Goal: Task Accomplishment & Management: Complete application form

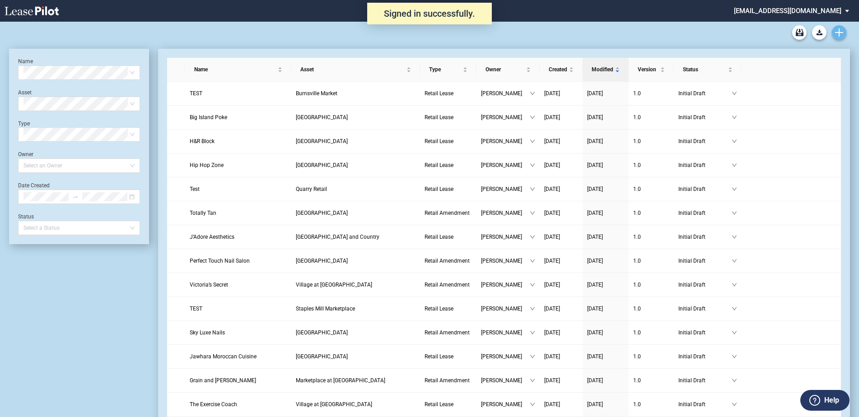
click at [842, 29] on icon "Create new document" at bounding box center [839, 32] width 8 height 8
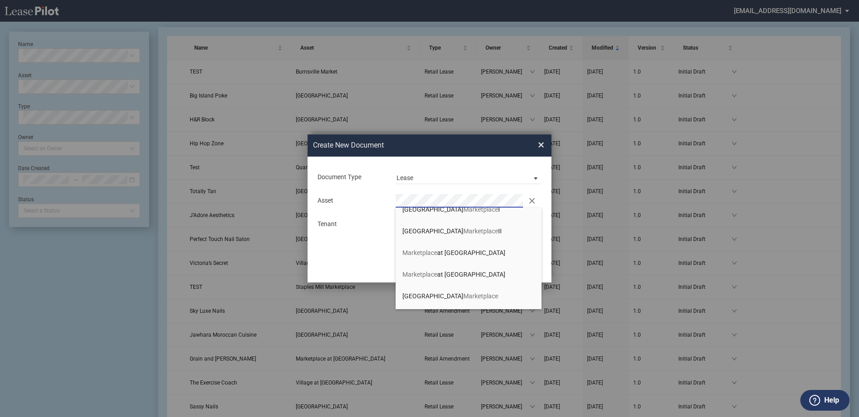
scroll to position [90, 0]
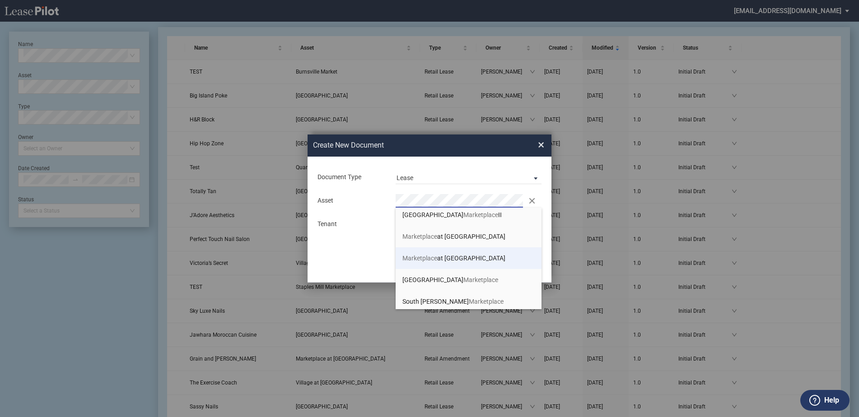
click at [472, 255] on span "Marketplace at Highland Village" at bounding box center [454, 258] width 103 height 7
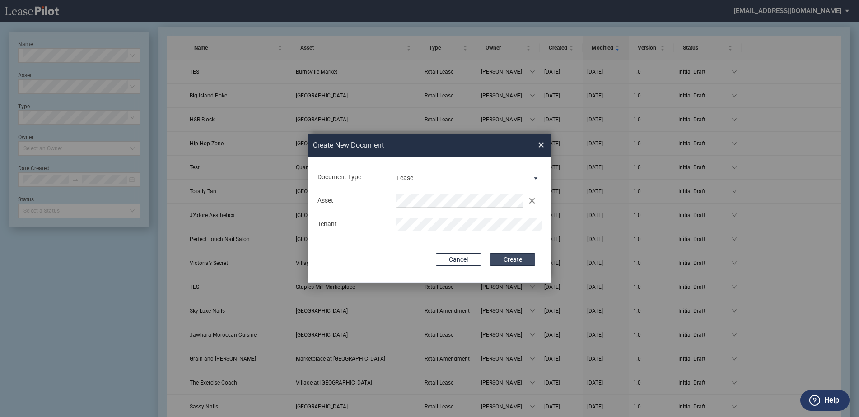
click at [522, 260] on button "Create" at bounding box center [512, 259] width 45 height 13
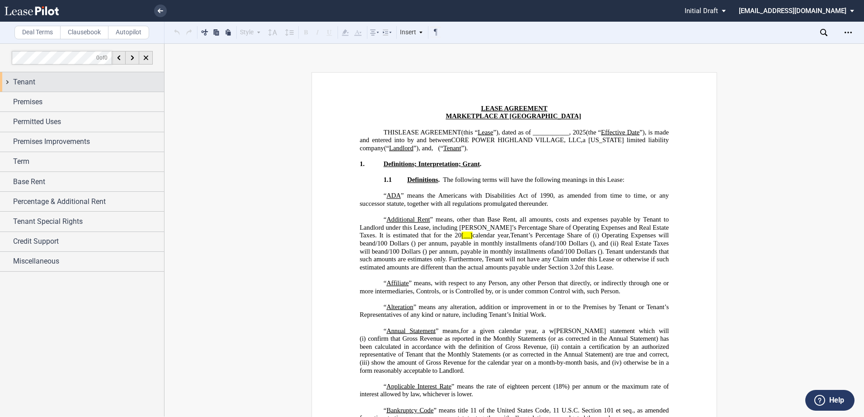
click at [51, 84] on div "Tenant" at bounding box center [88, 82] width 151 height 11
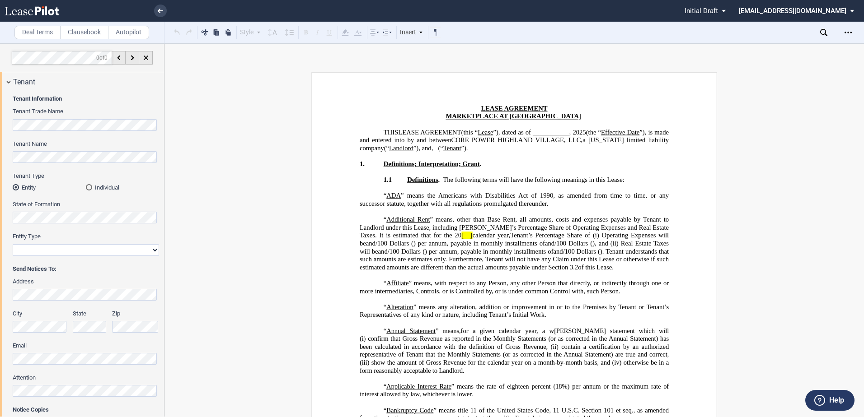
click at [65, 161] on div "Tenant Name" at bounding box center [86, 156] width 146 height 32
click at [70, 147] on label "Tenant Name" at bounding box center [86, 144] width 146 height 8
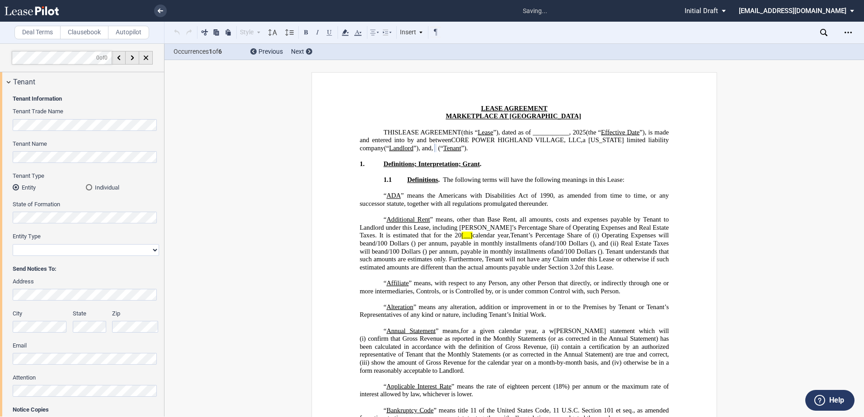
select select "limited liability company"
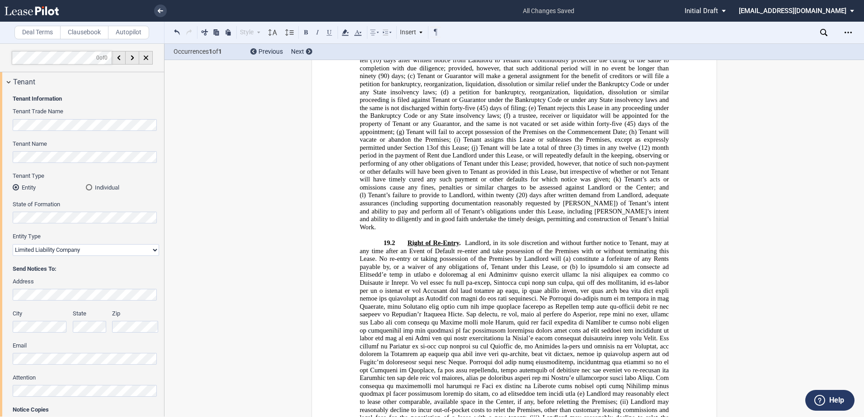
scroll to position [10655, 0]
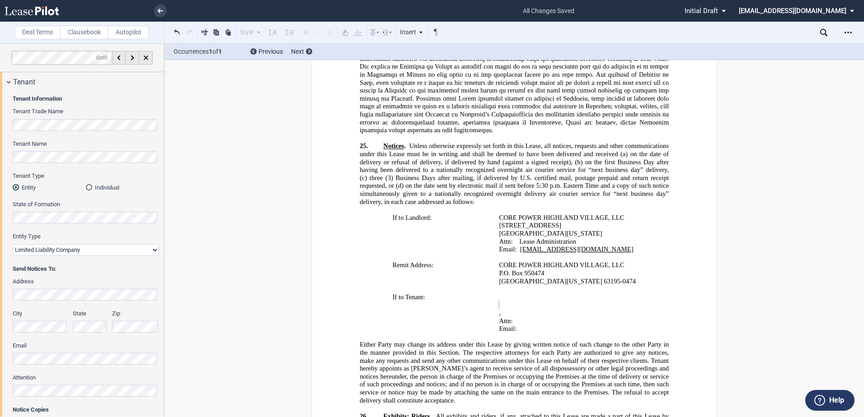
click at [0, 295] on html ".bocls-1{fill:#26354a;fill-rule:evenodd} Loading... × all changes saved Pending…" at bounding box center [432, 208] width 864 height 417
click at [175, 295] on div "Deal Terms Clausebook Autopilot Style Normal 8pt 9pt 10pt 10.5pt 11pt 12pt 14pt…" at bounding box center [432, 230] width 864 height 374
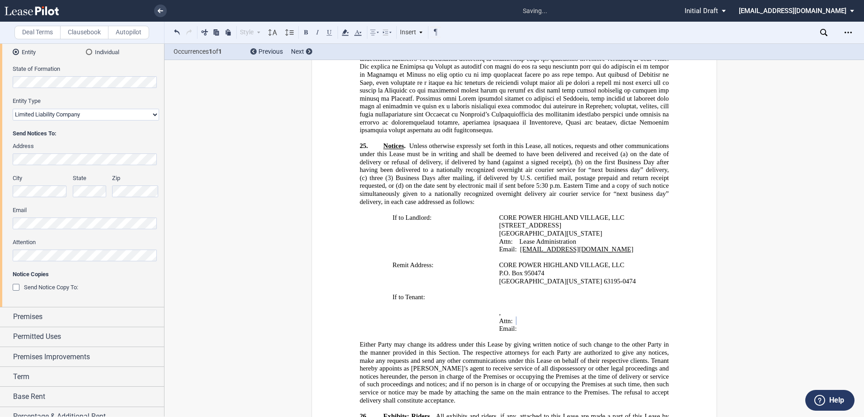
scroll to position [0, 0]
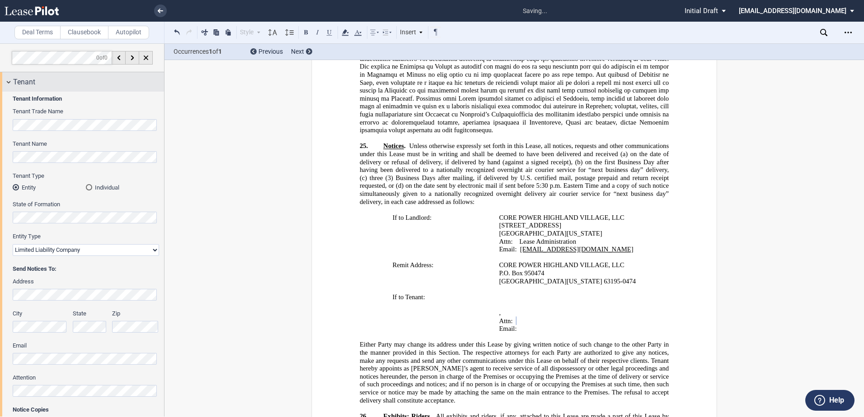
click at [33, 75] on div "Tenant" at bounding box center [82, 81] width 164 height 19
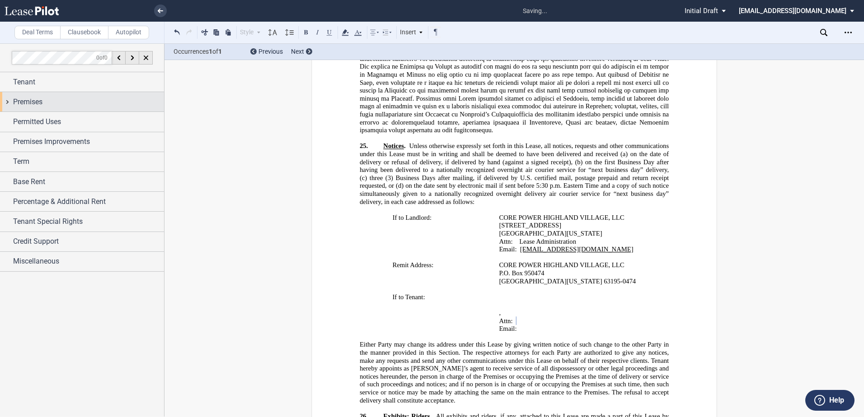
click at [34, 94] on div "Premises" at bounding box center [82, 101] width 164 height 19
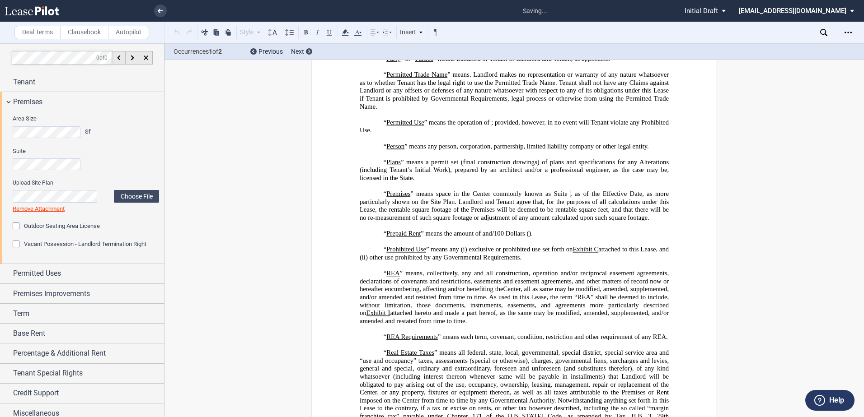
scroll to position [2197, 0]
drag, startPoint x: 14, startPoint y: 243, endPoint x: 36, endPoint y: 242, distance: 21.7
click at [14, 243] on div "Vacant Possession - Landlord Termination Right" at bounding box center [17, 245] width 9 height 9
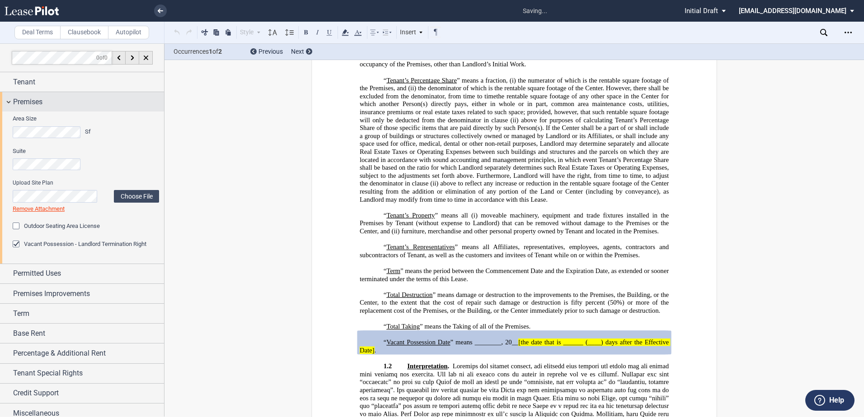
scroll to position [3183, 0]
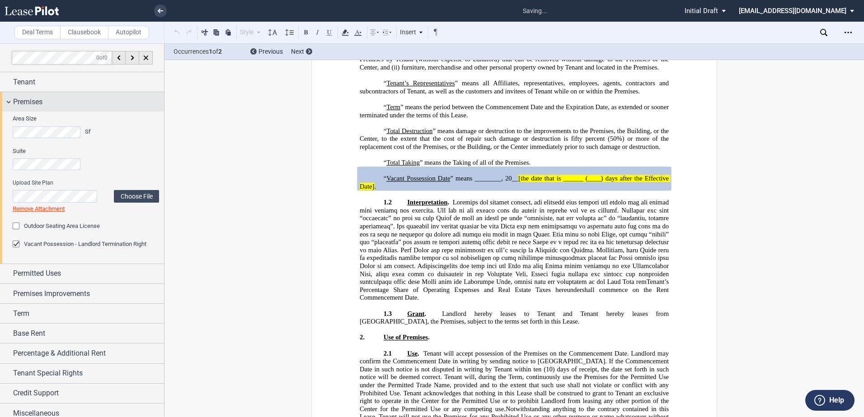
click at [61, 99] on div "Premises" at bounding box center [88, 102] width 151 height 11
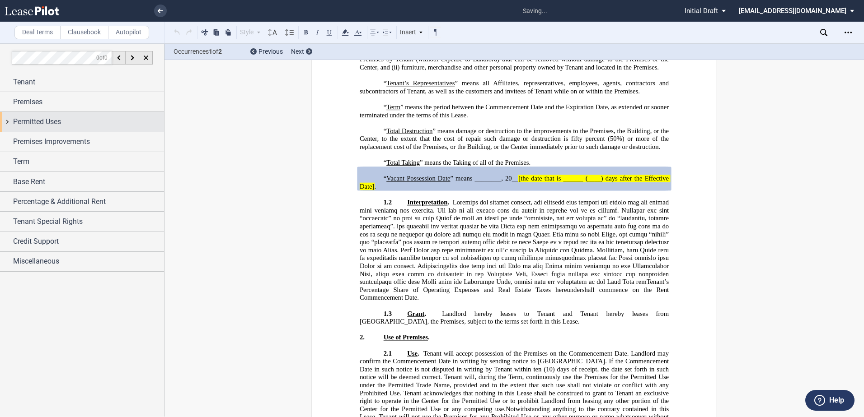
click at [45, 125] on span "Permitted Uses" at bounding box center [37, 122] width 48 height 11
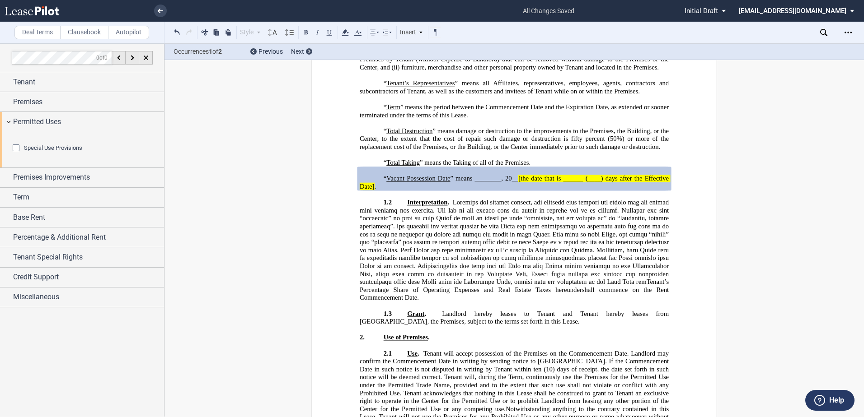
click at [17, 154] on div "Special Use Provisions" at bounding box center [17, 149] width 9 height 9
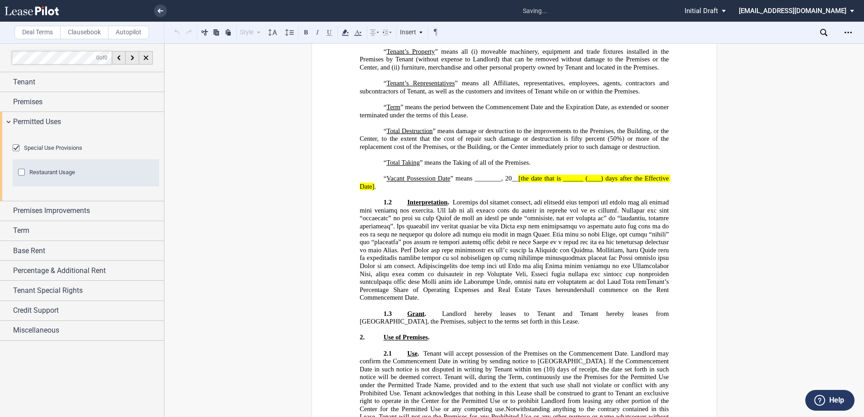
click at [23, 178] on div "Restaurant Usage" at bounding box center [22, 173] width 9 height 9
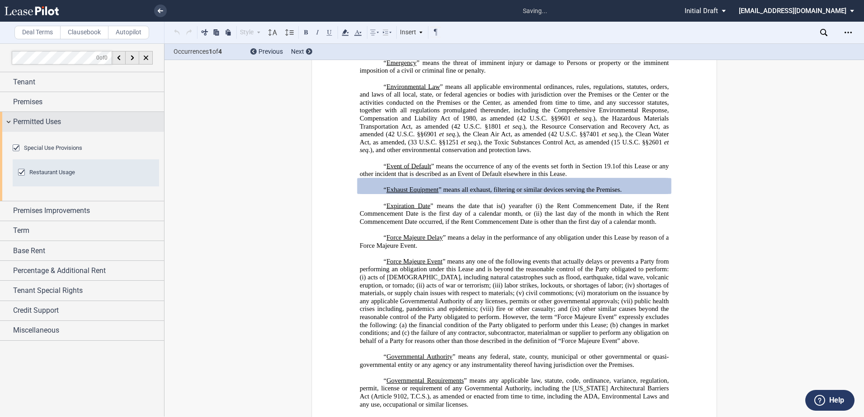
scroll to position [826, 0]
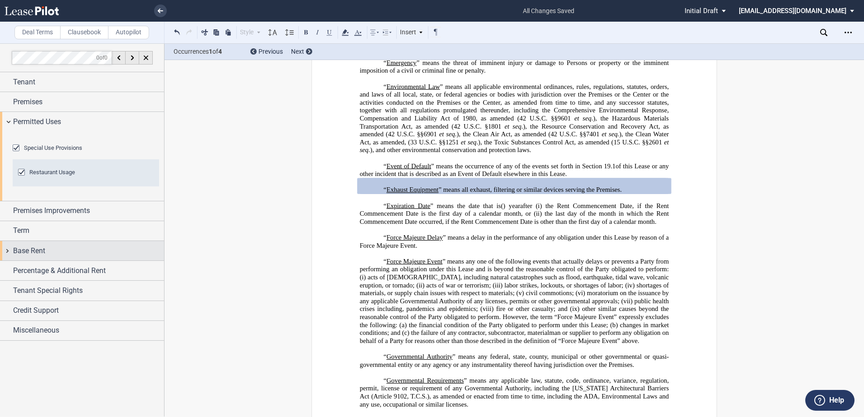
click at [10, 261] on div "Base Rent" at bounding box center [82, 250] width 164 height 19
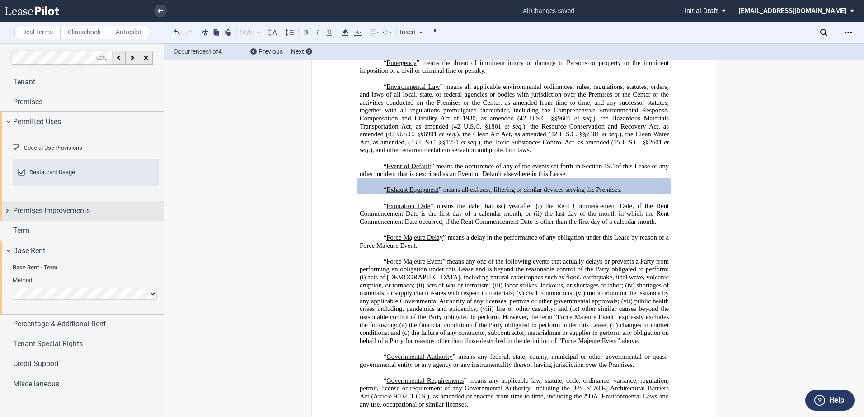
click at [38, 216] on span "Premises Improvements" at bounding box center [51, 211] width 77 height 11
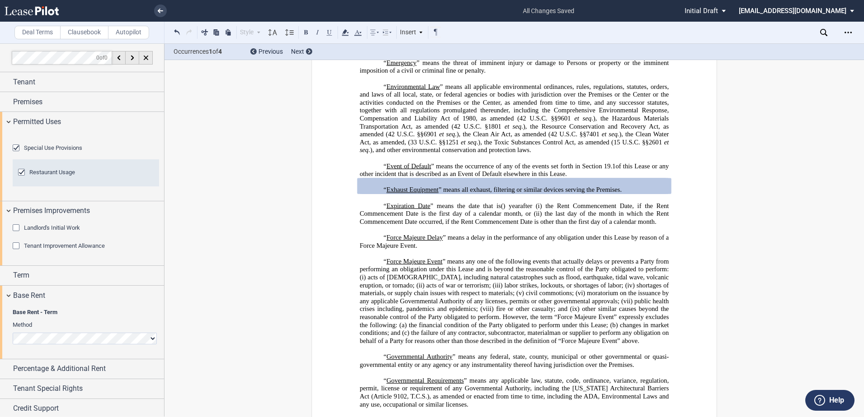
click at [18, 252] on div "Tenant Improvement Allowance" at bounding box center [17, 247] width 9 height 9
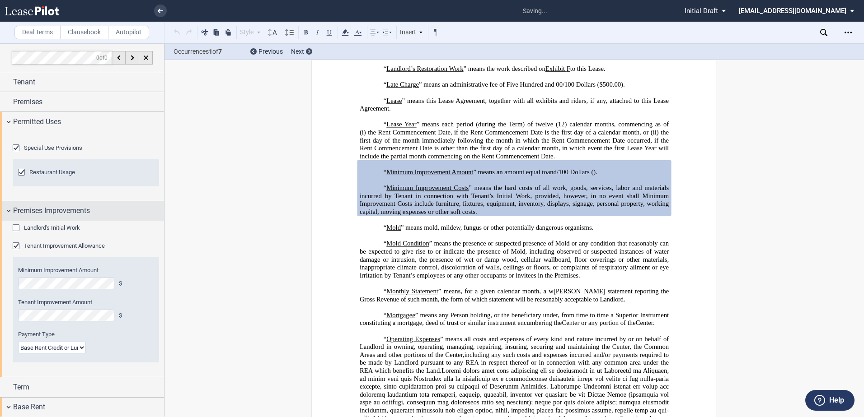
scroll to position [1647, 0]
click at [5, 221] on div "Premises Improvements" at bounding box center [82, 210] width 164 height 19
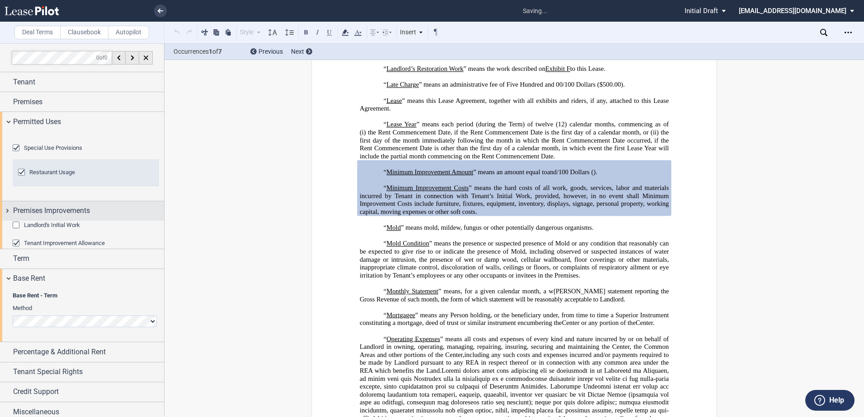
click at [5, 221] on div "Premises Improvements" at bounding box center [82, 210] width 164 height 19
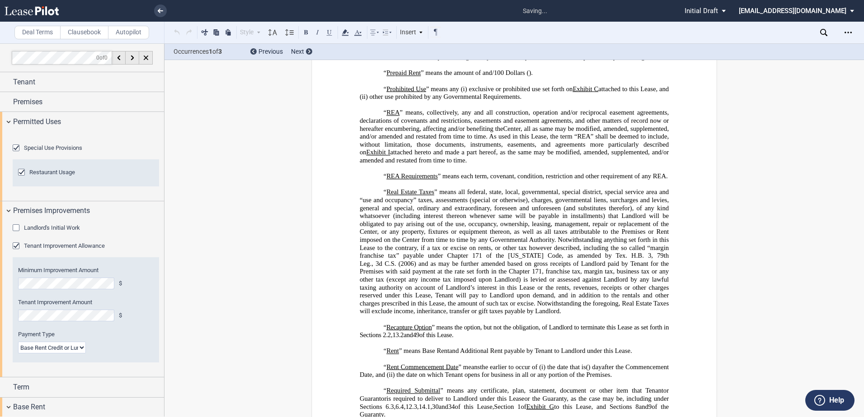
scroll to position [3183, 0]
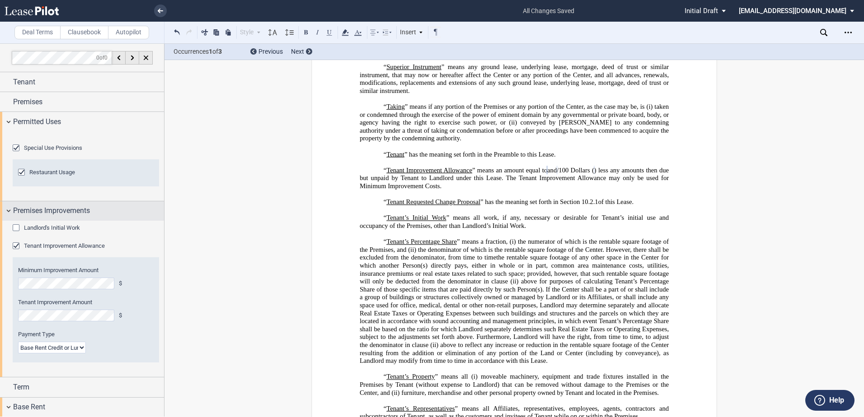
click at [49, 216] on span "Premises Improvements" at bounding box center [51, 211] width 77 height 11
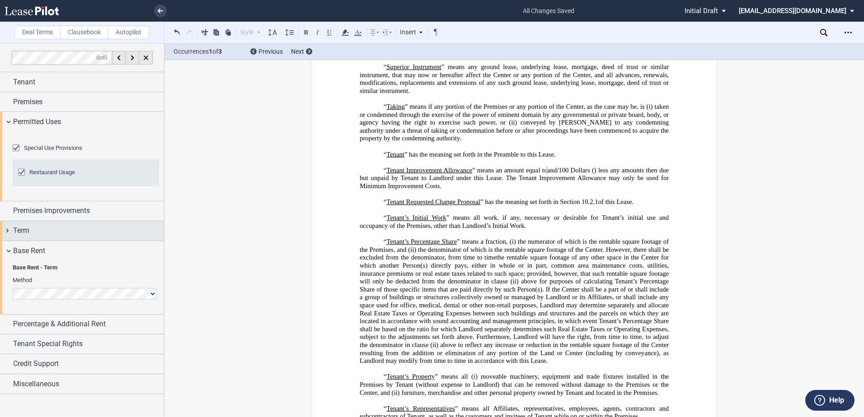
click at [40, 236] on div "Term" at bounding box center [88, 230] width 151 height 11
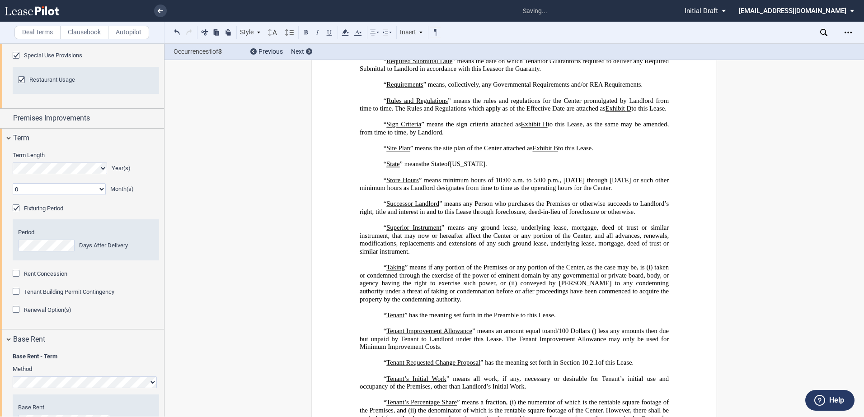
scroll to position [136, 0]
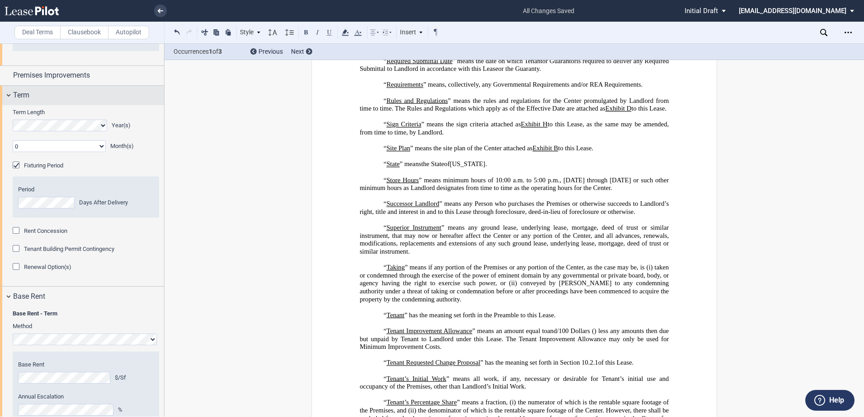
click at [42, 105] on div "Term" at bounding box center [82, 95] width 164 height 19
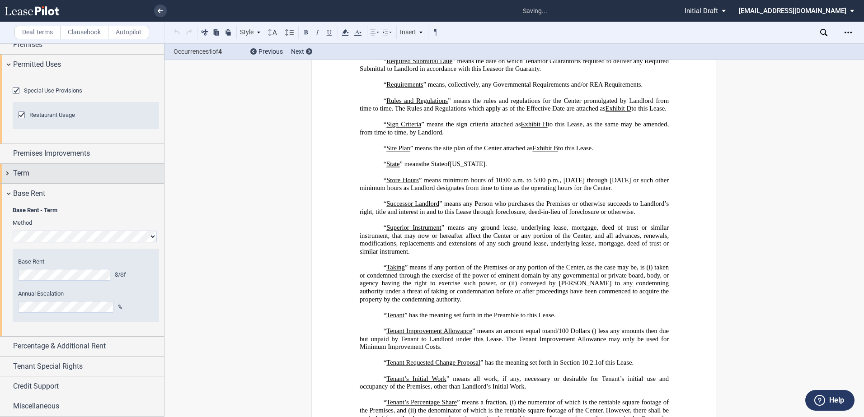
scroll to position [268, 0]
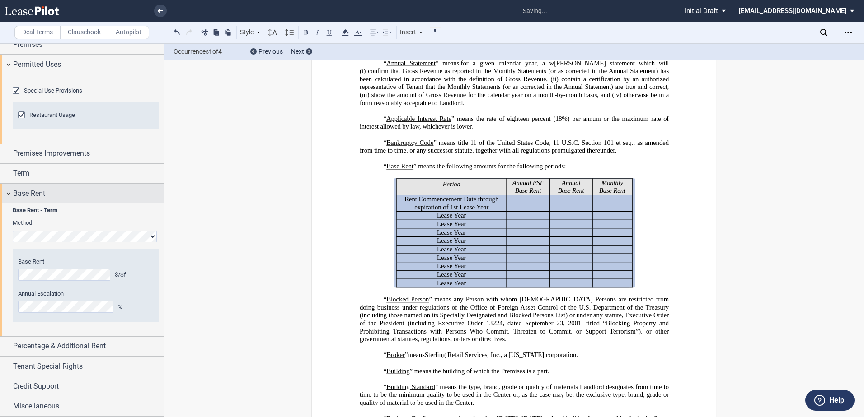
click at [61, 188] on div "Base Rent" at bounding box center [88, 193] width 151 height 11
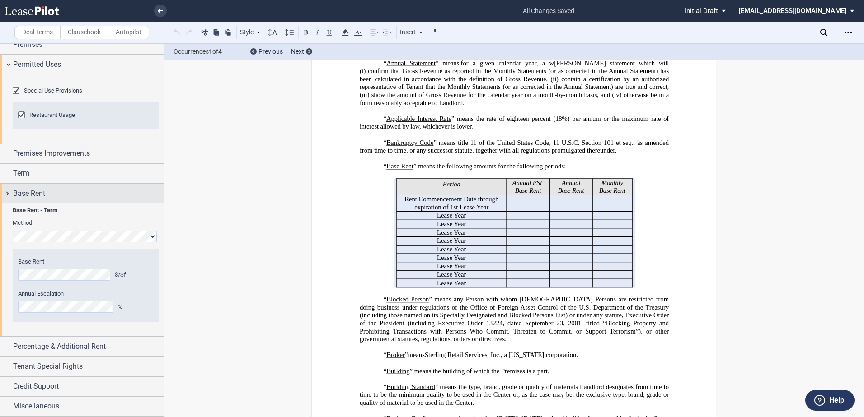
click at [61, 189] on div "Base Rent" at bounding box center [88, 193] width 151 height 11
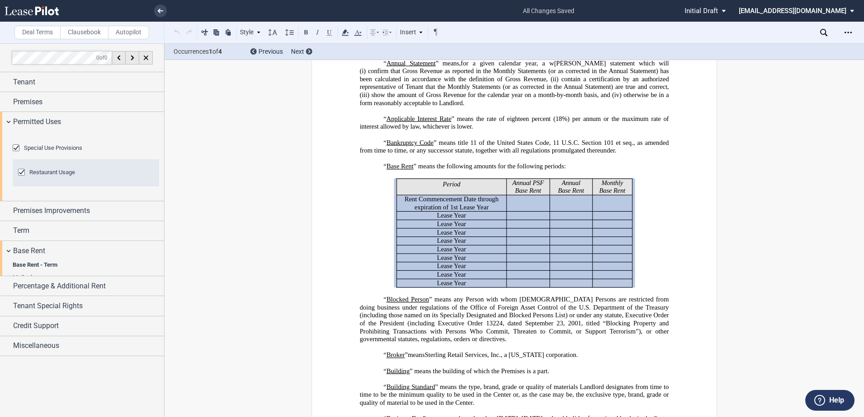
scroll to position [0, 0]
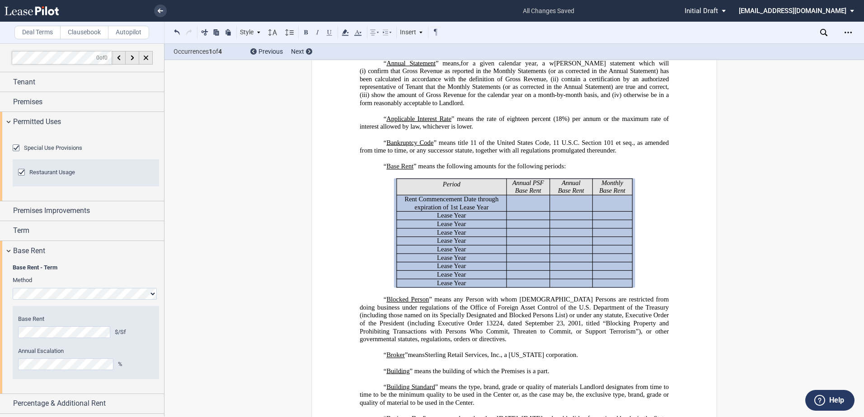
click at [9, 187] on div "Special Use Provisions Restaurant Usage Restaurant Usage" at bounding box center [82, 166] width 164 height 69
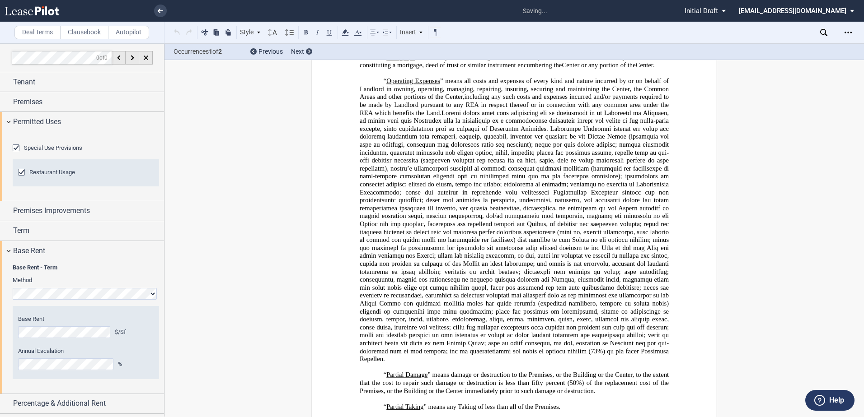
scroll to position [2473, 0]
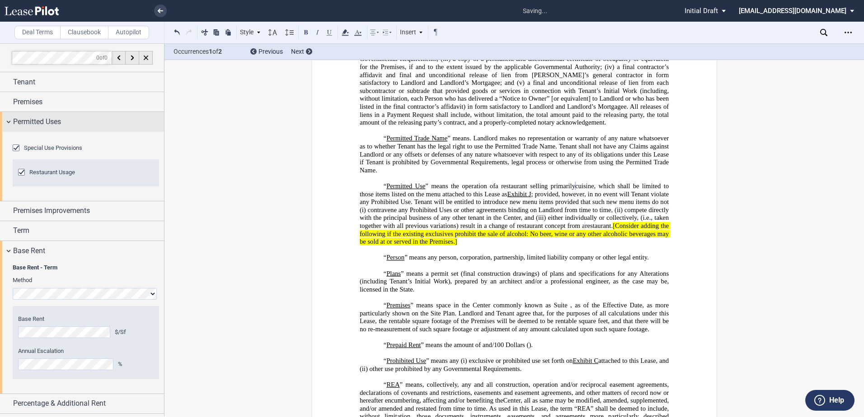
click at [40, 119] on span "Permitted Uses" at bounding box center [37, 122] width 48 height 11
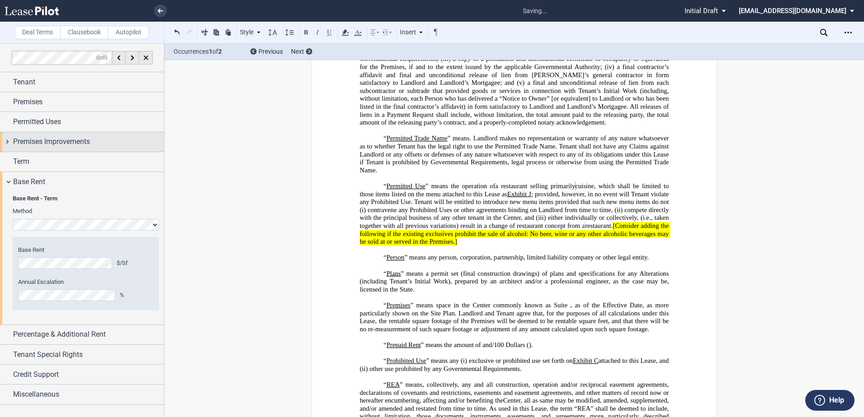
click at [37, 141] on span "Premises Improvements" at bounding box center [51, 141] width 77 height 11
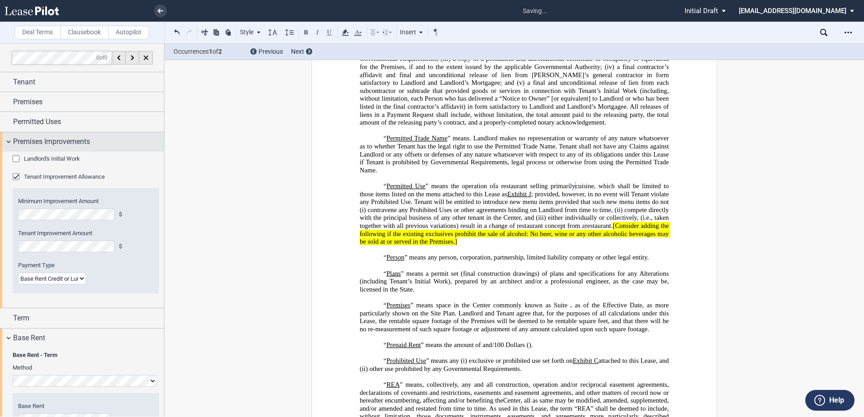
click at [37, 141] on span "Premises Improvements" at bounding box center [51, 141] width 77 height 11
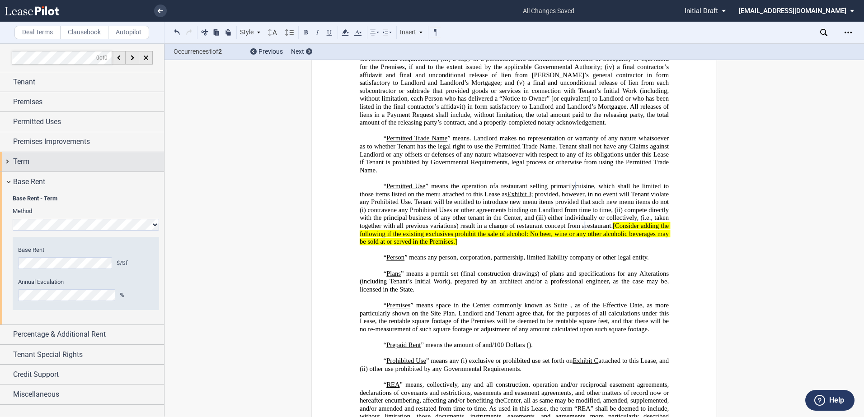
click at [32, 157] on div "Term" at bounding box center [88, 161] width 151 height 11
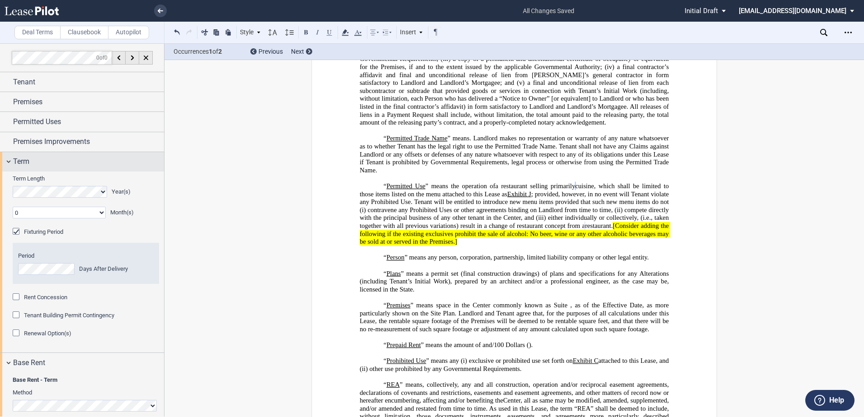
click at [32, 157] on div "Term" at bounding box center [88, 161] width 151 height 11
click at [31, 164] on div "Term" at bounding box center [88, 161] width 151 height 11
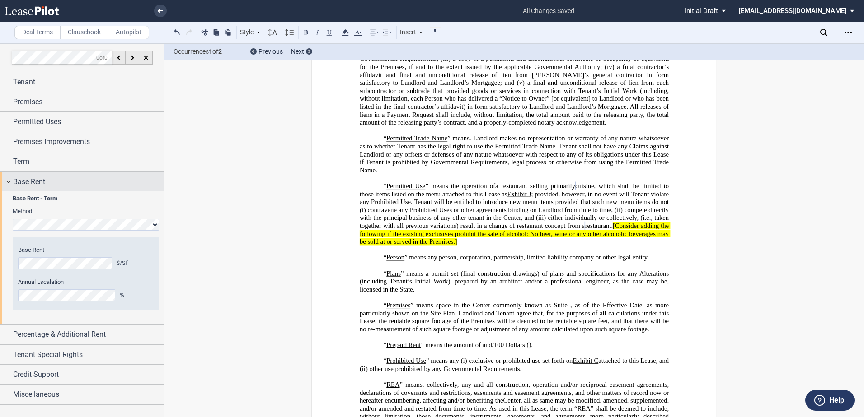
click at [31, 184] on span "Base Rent" at bounding box center [29, 182] width 32 height 11
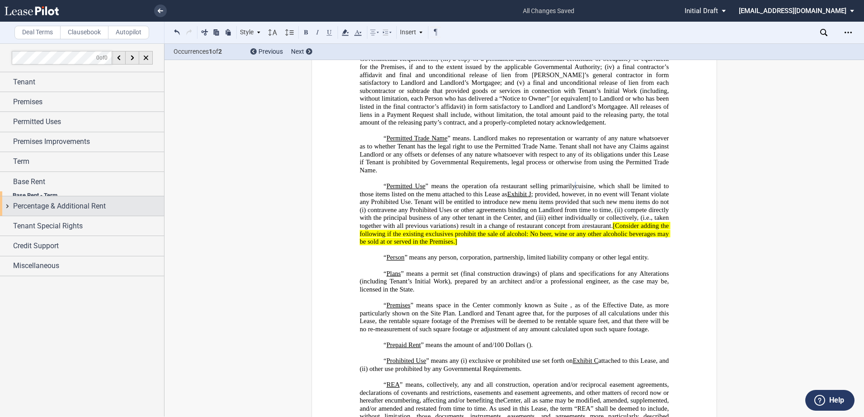
click at [34, 197] on div "Percentage & Additional Rent" at bounding box center [82, 206] width 164 height 19
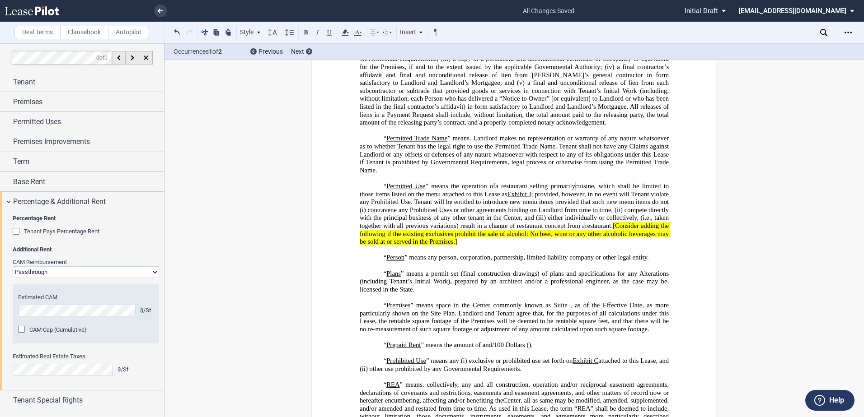
click at [61, 318] on div "Estimated CAM $/Sf CAM Cap (Cumulative) Amount %" at bounding box center [86, 314] width 136 height 41
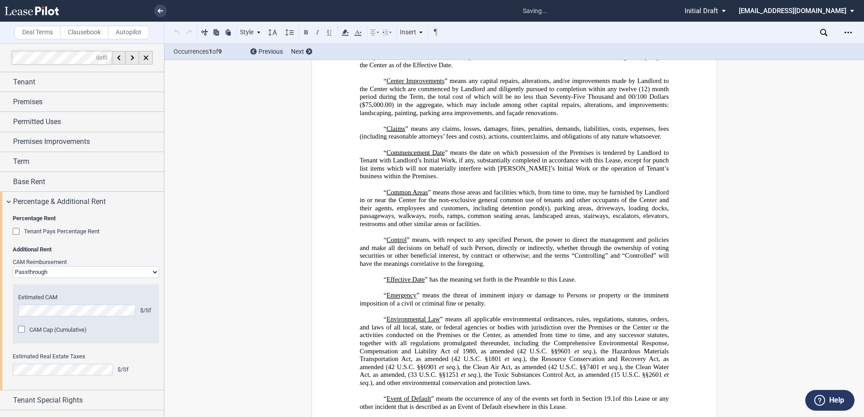
scroll to position [37, 0]
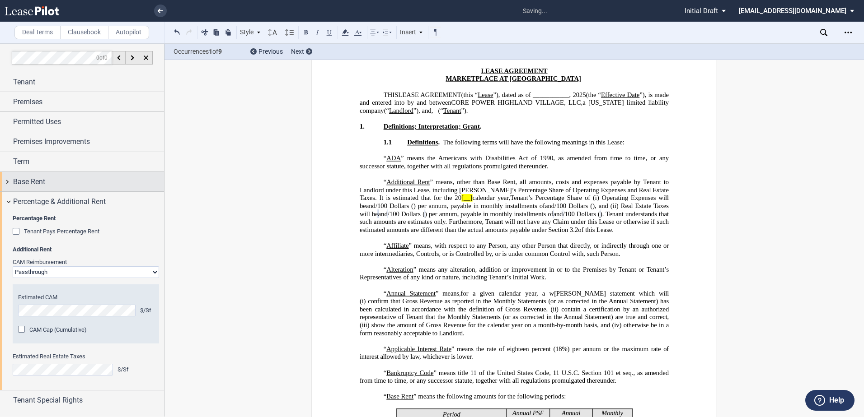
click at [76, 181] on div "Base Rent" at bounding box center [88, 182] width 151 height 11
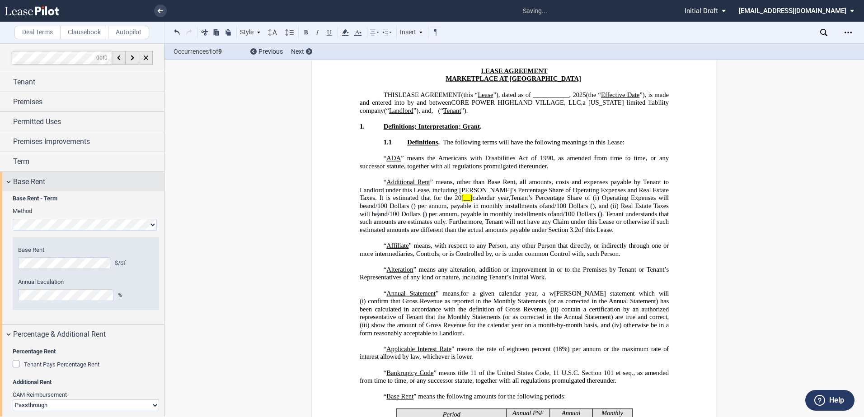
click at [76, 181] on div "Base Rent" at bounding box center [88, 182] width 151 height 11
click at [78, 183] on div "Base Rent" at bounding box center [88, 182] width 151 height 11
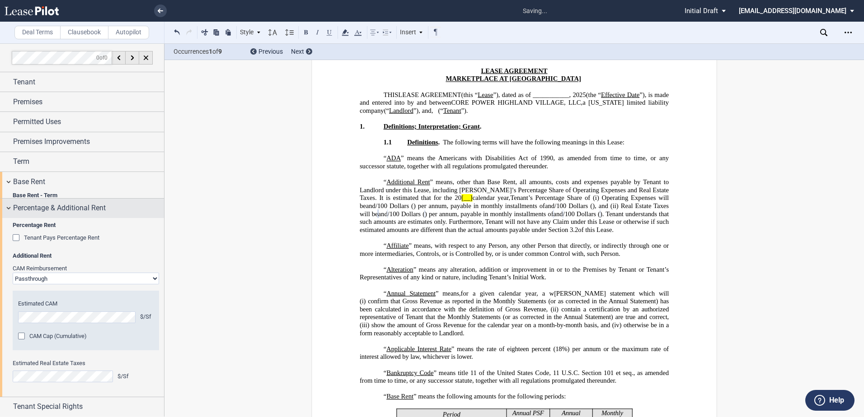
click at [75, 200] on div "Percentage & Additional Rent" at bounding box center [82, 208] width 164 height 19
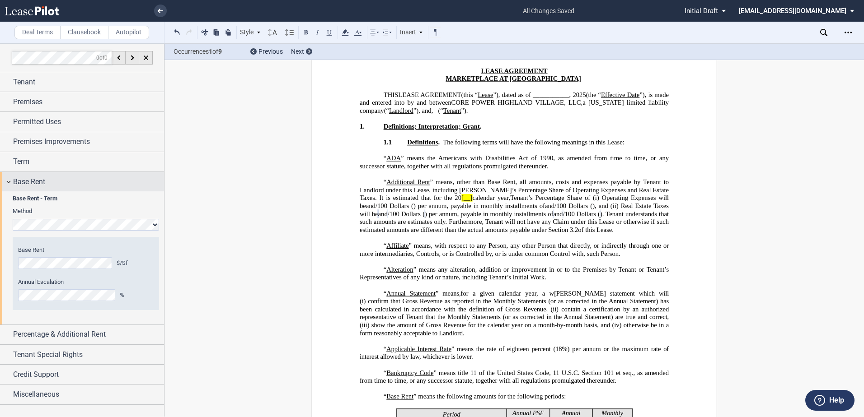
click at [49, 177] on div "Base Rent" at bounding box center [82, 181] width 164 height 19
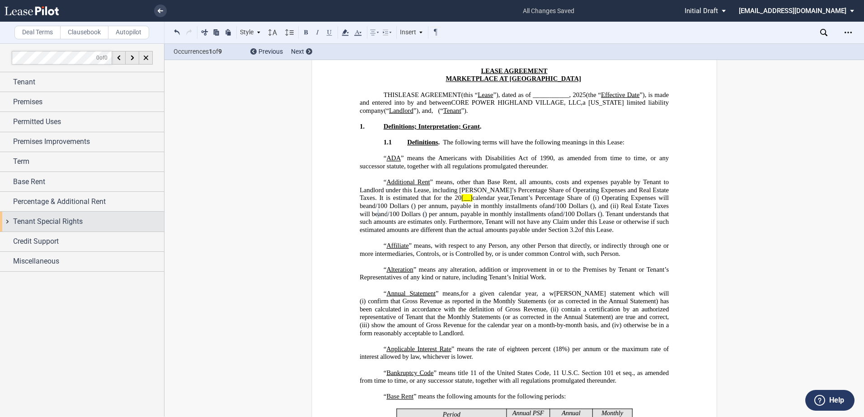
click at [32, 229] on div "Tenant Special Rights" at bounding box center [82, 221] width 164 height 19
click at [24, 224] on span "Tenant Special Rights" at bounding box center [48, 221] width 70 height 11
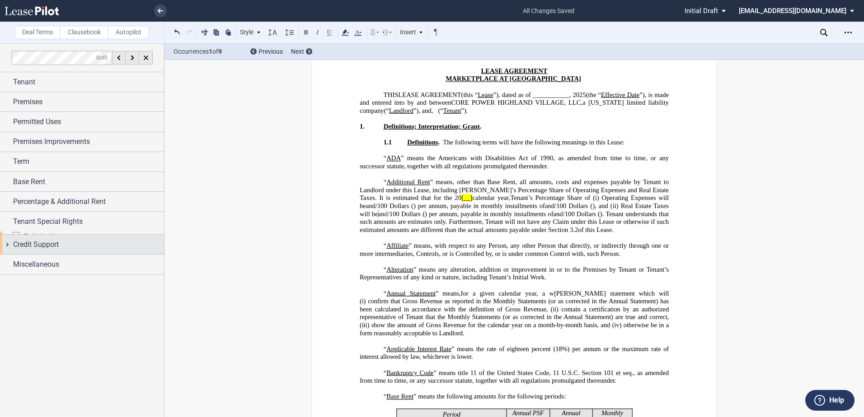
click at [27, 241] on span "Credit Support" at bounding box center [36, 244] width 46 height 11
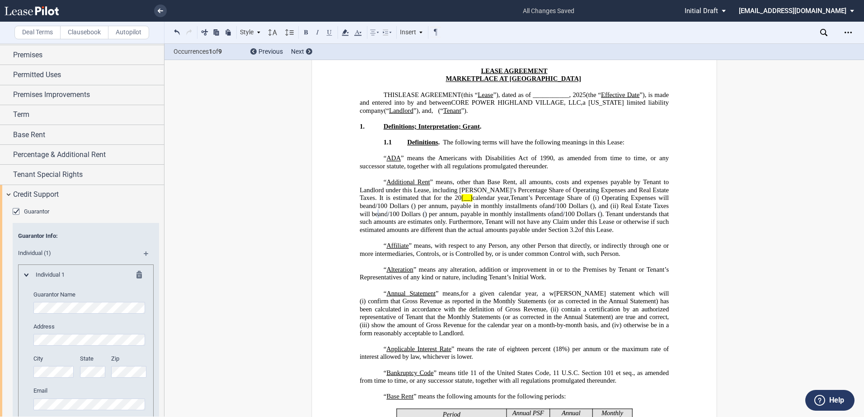
scroll to position [90, 0]
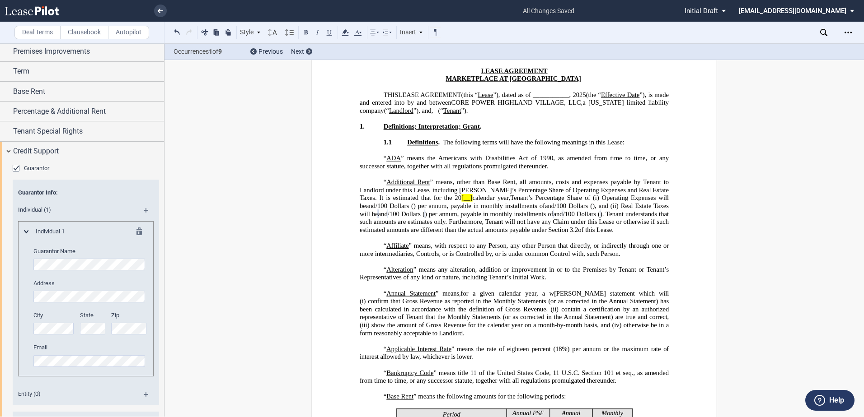
click at [144, 211] on md-icon at bounding box center [150, 213] width 12 height 11
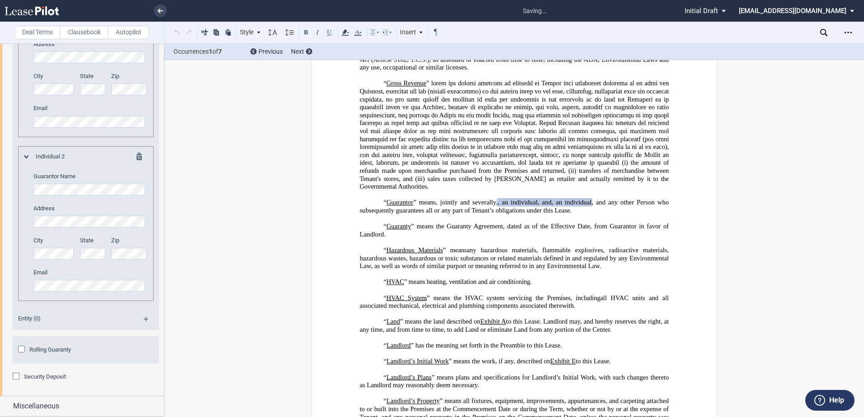
scroll to position [1280, 0]
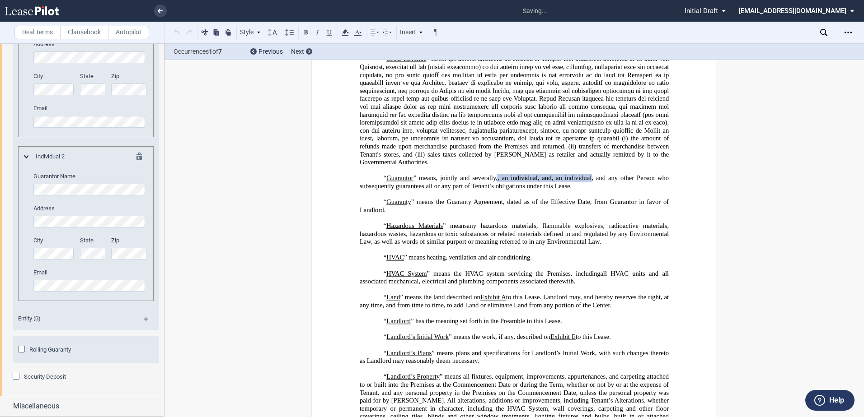
click at [11, 378] on div "Guarantor Guarantor Info: Individual (2) Individual 1 Guarantor Name Address Ci…" at bounding box center [82, 159] width 164 height 475
click at [20, 374] on div "Security Deposit" at bounding box center [17, 377] width 9 height 9
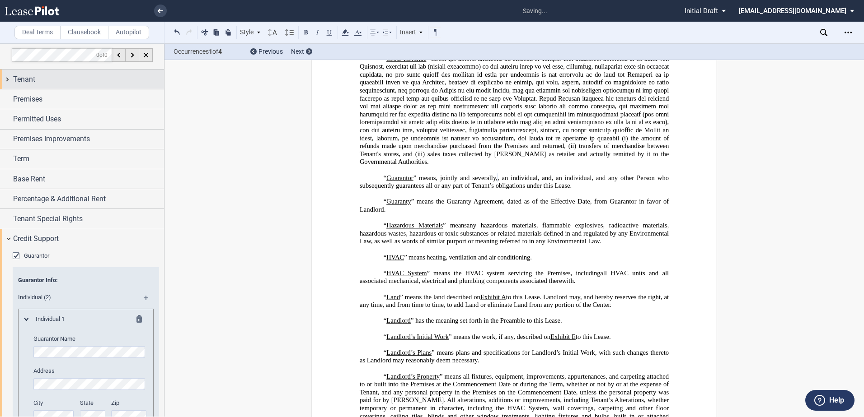
scroll to position [0, 0]
click at [46, 82] on div "Tenant" at bounding box center [88, 82] width 151 height 11
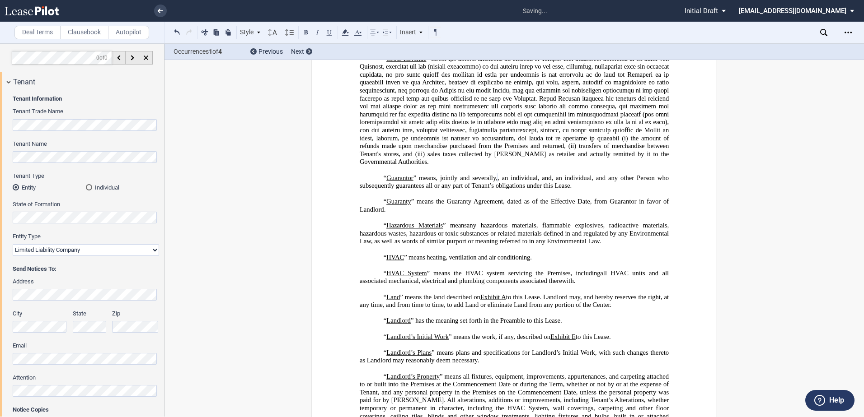
click at [0, 289] on html ".bocls-1{fill:#26354a;fill-rule:evenodd} Loading... × saving... Pending... Pend…" at bounding box center [432, 208] width 864 height 417
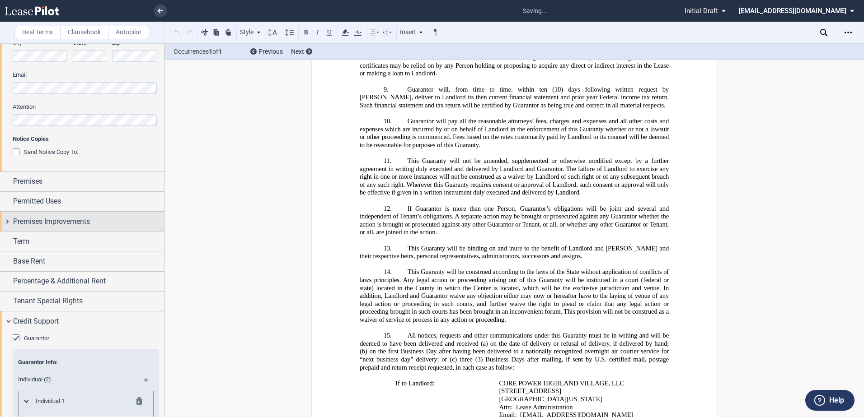
scroll to position [181, 0]
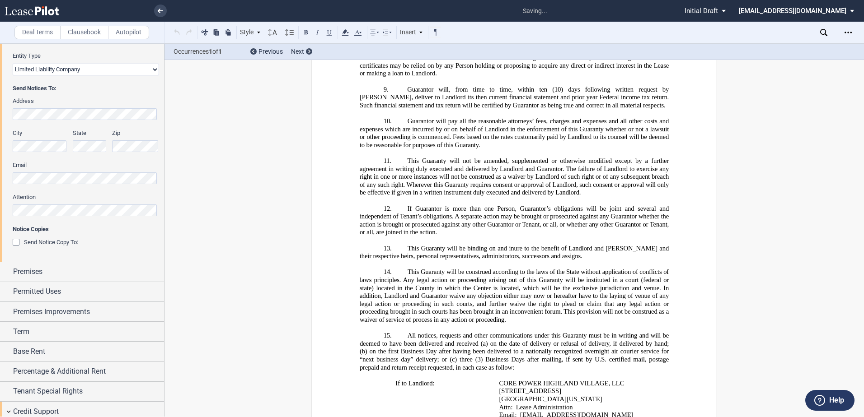
click at [0, 145] on html ".bocls-1{fill:#26354a;fill-rule:evenodd} Loading... × saving... Pending... Pend…" at bounding box center [432, 208] width 864 height 417
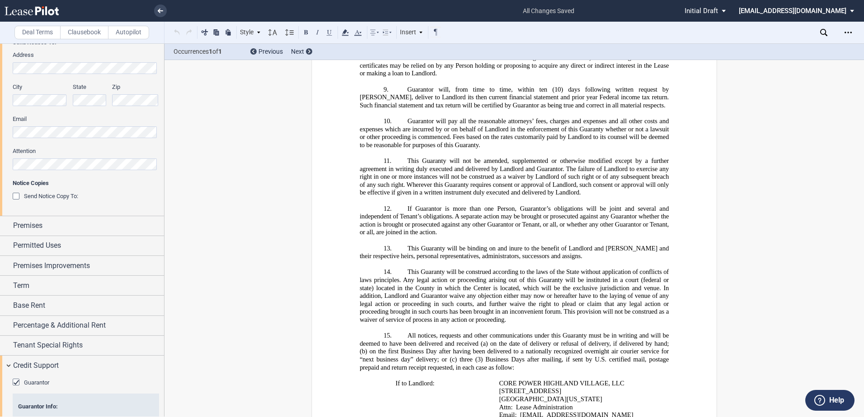
scroll to position [226, 0]
click at [104, 97] on div "City State Zip" at bounding box center [85, 100] width 157 height 32
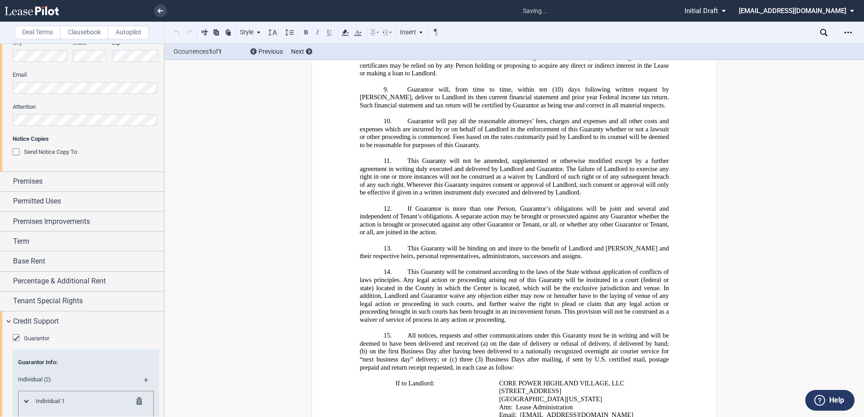
scroll to position [0, 0]
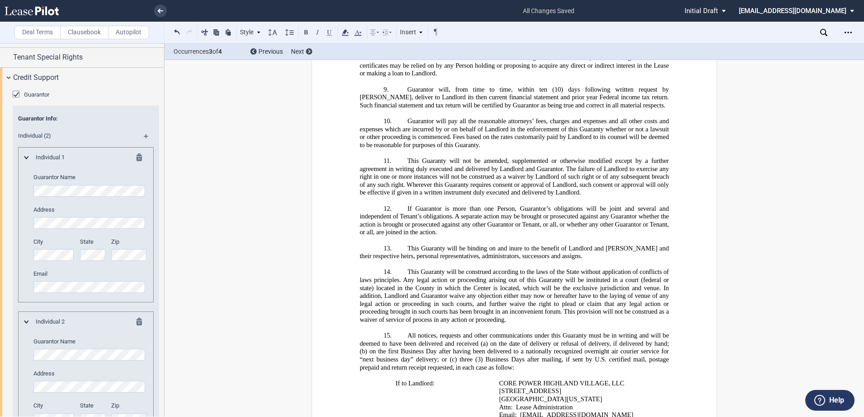
scroll to position [502, 0]
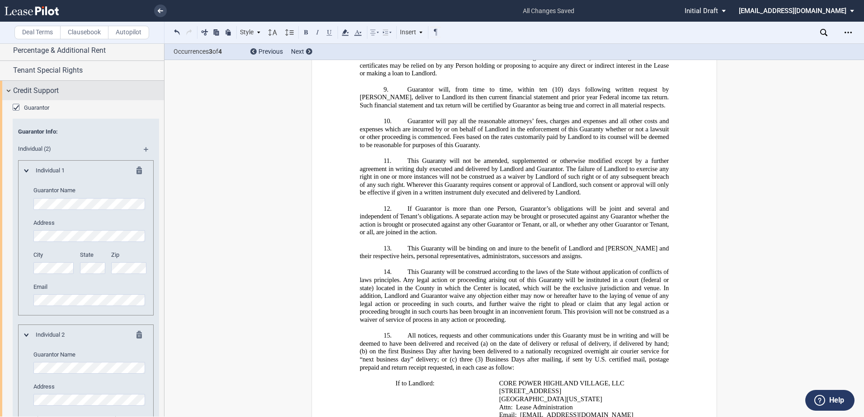
click at [12, 87] on div "Credit Support" at bounding box center [82, 90] width 164 height 19
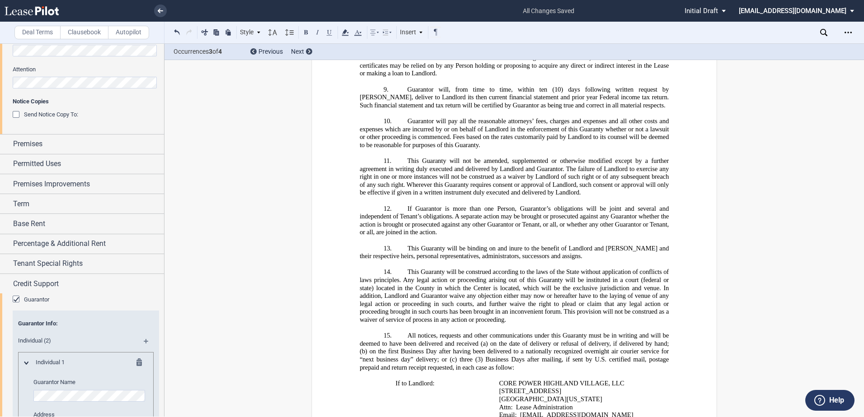
scroll to position [206, 0]
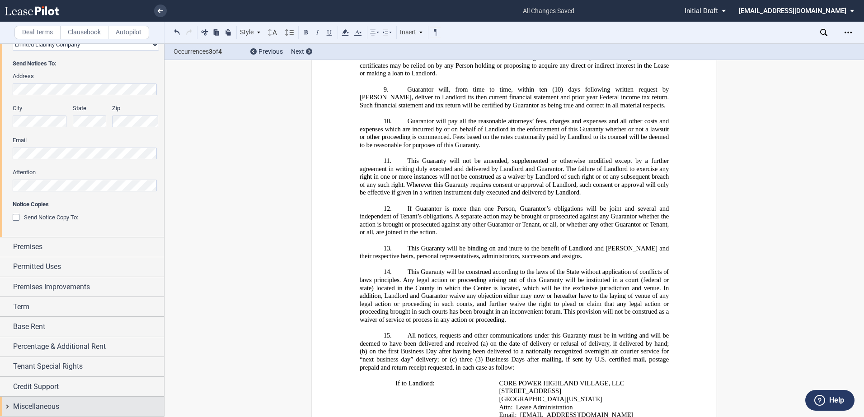
click at [23, 411] on span "Miscellaneous" at bounding box center [36, 407] width 46 height 11
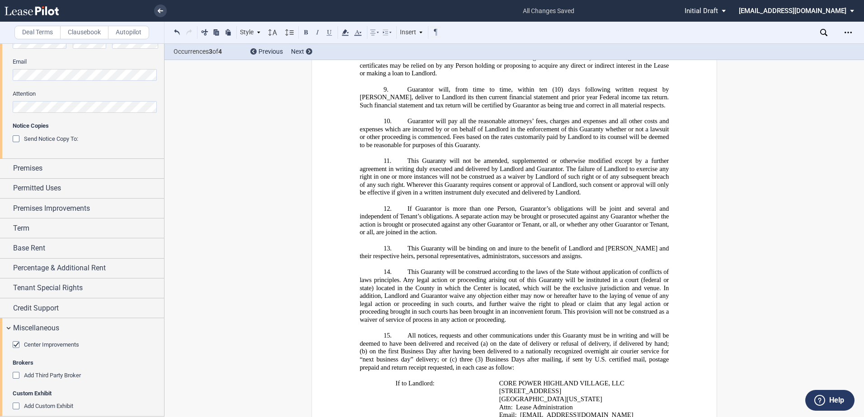
scroll to position [294, 0]
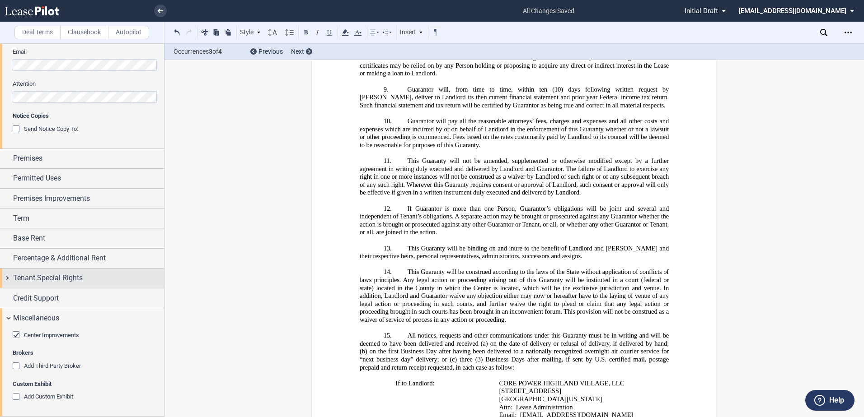
click at [77, 273] on span "Tenant Special Rights" at bounding box center [48, 278] width 70 height 11
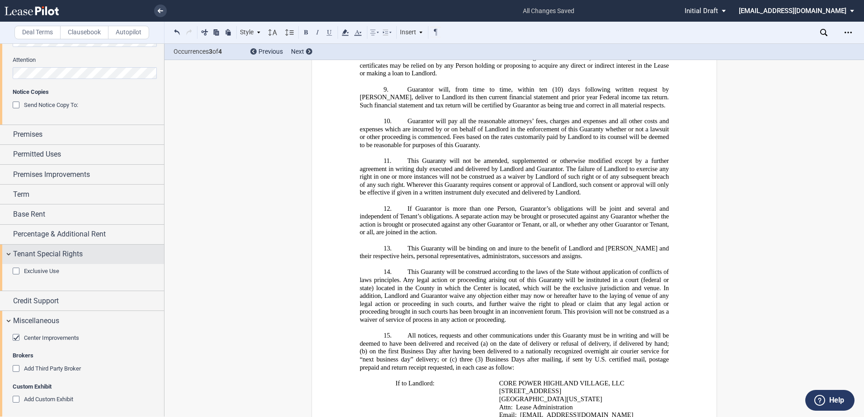
scroll to position [321, 0]
click at [67, 249] on span "Tenant Special Rights" at bounding box center [48, 251] width 70 height 11
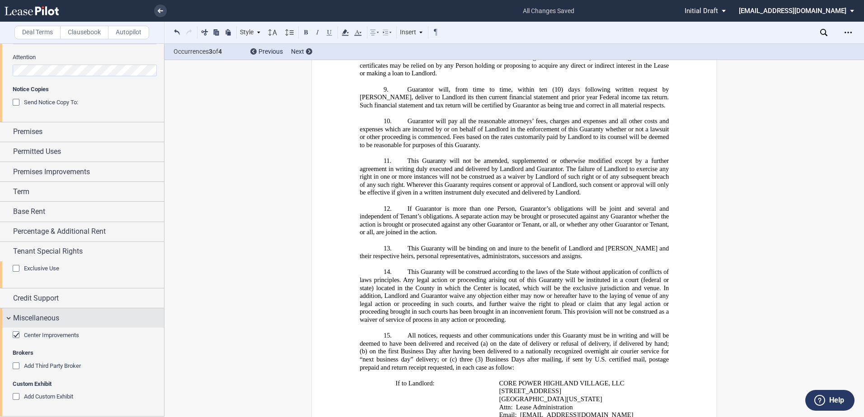
scroll to position [294, 0]
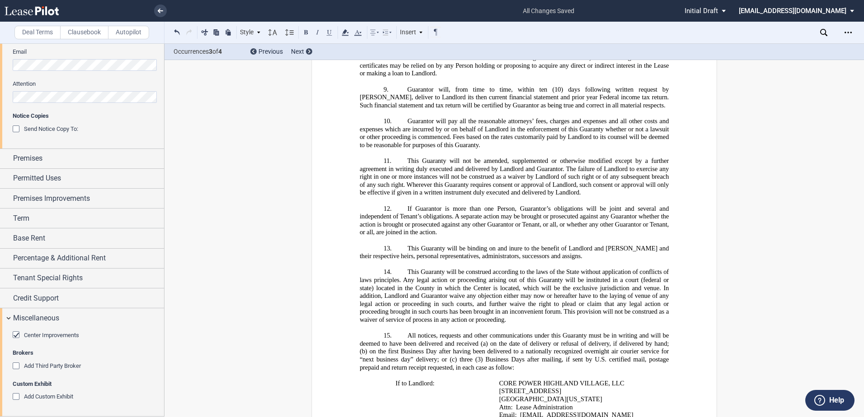
click at [93, 37] on label "Clausebook" at bounding box center [84, 33] width 48 height 14
